Goal: Find specific page/section: Find specific page/section

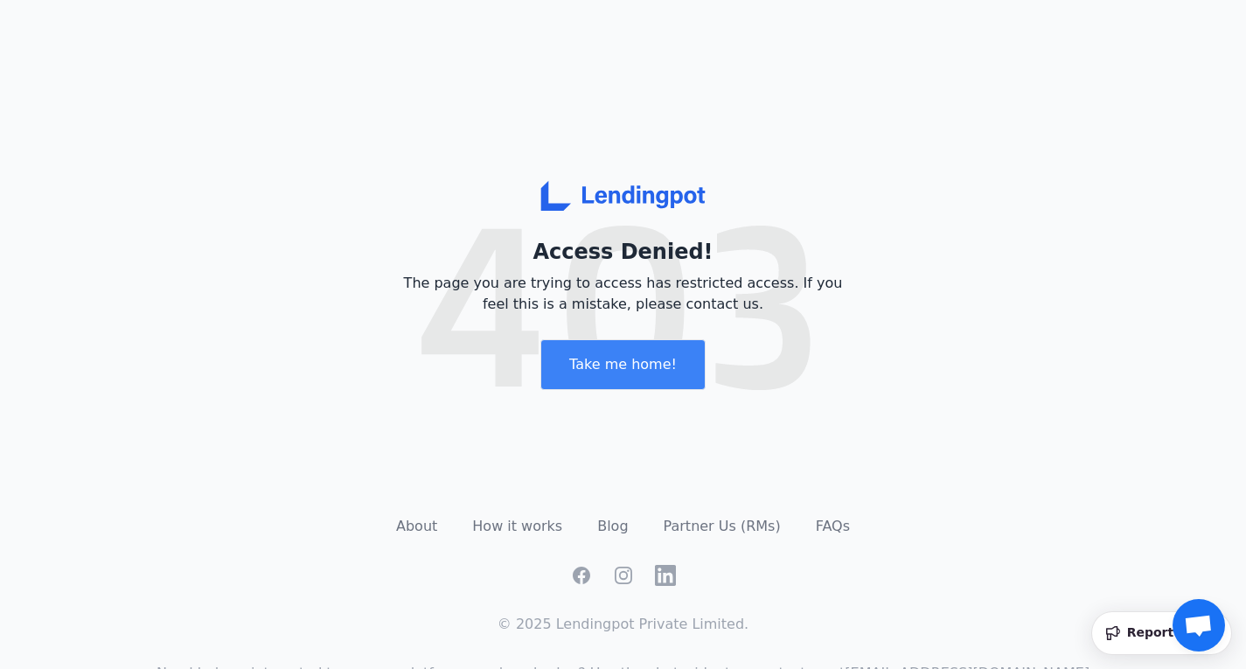
click at [372, 62] on div "Lendingpot Access Denied! The page you are trying to access has restricted acce…" at bounding box center [623, 237] width 1246 height 474
